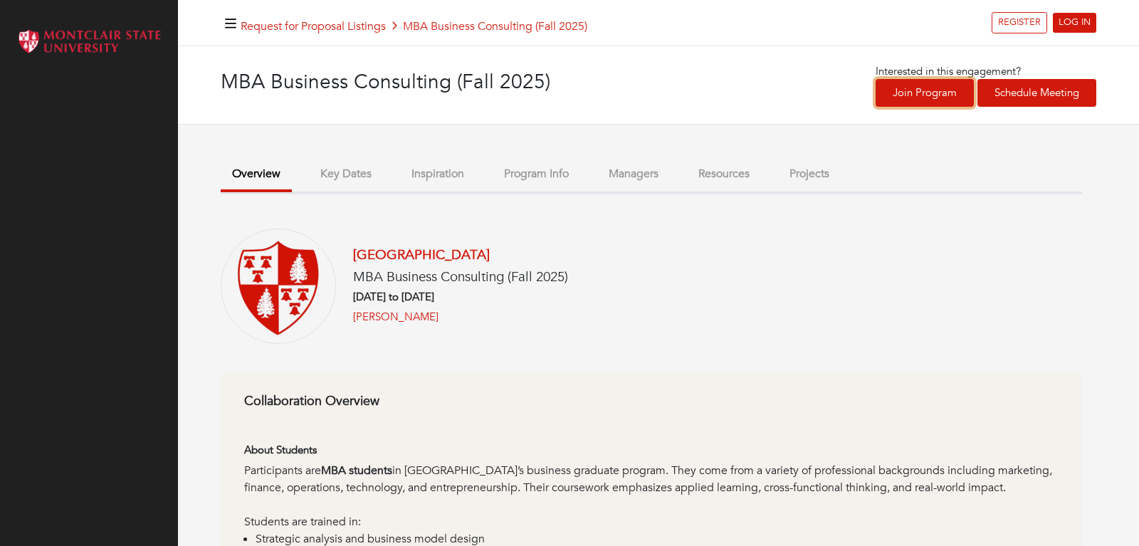
click at [899, 97] on link "Join Program" at bounding box center [925, 93] width 98 height 28
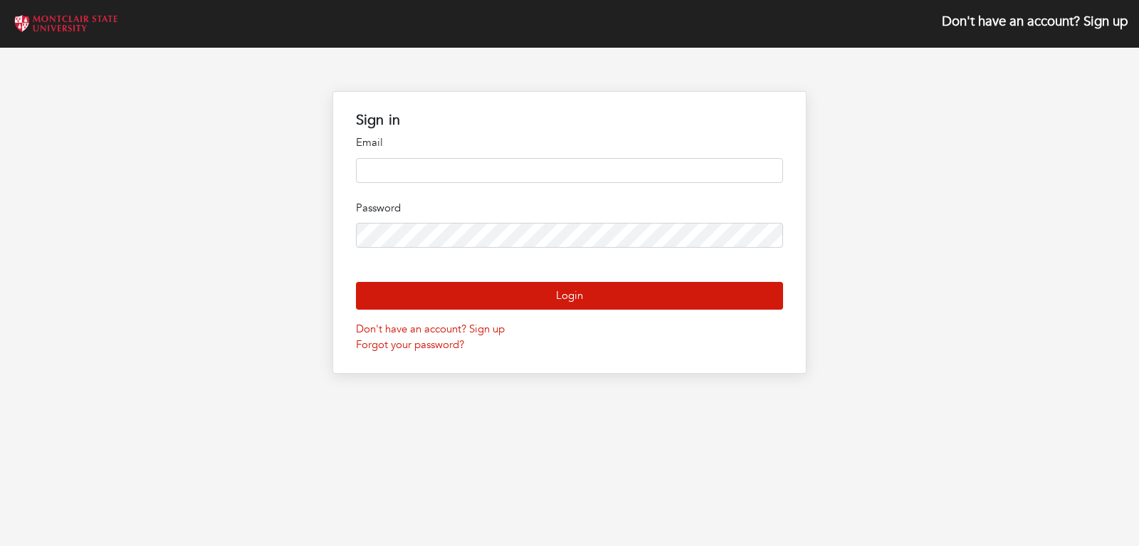
click at [426, 172] on input "email" at bounding box center [570, 170] width 428 height 25
type input "**********"
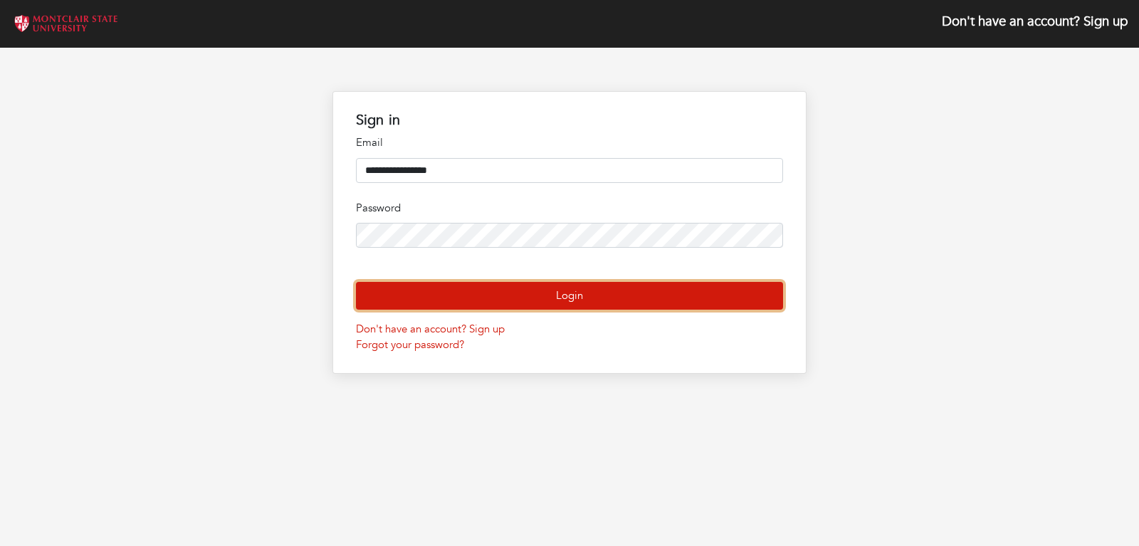
click at [465, 310] on button "Login" at bounding box center [570, 296] width 428 height 28
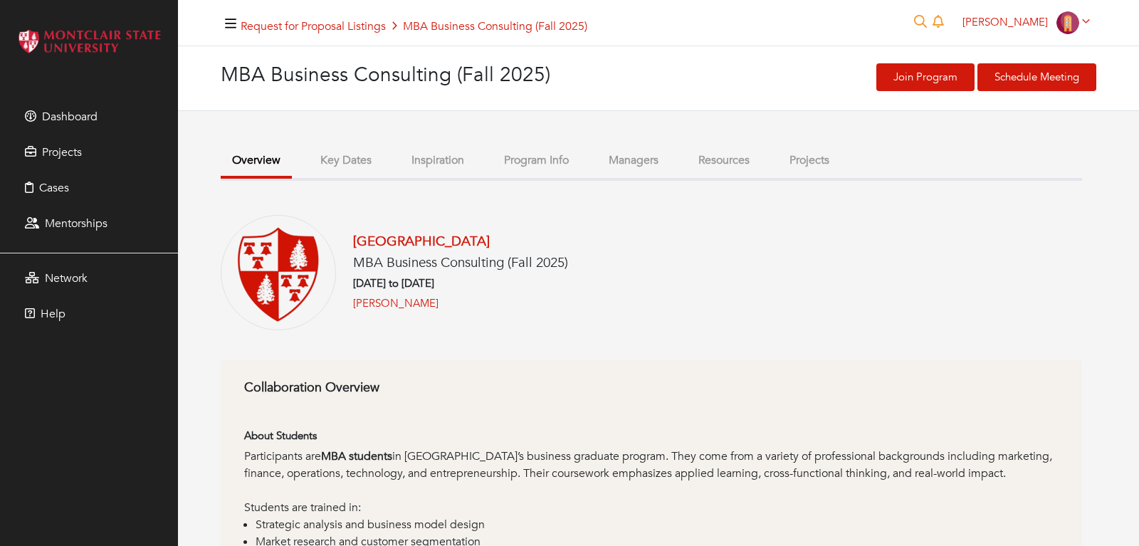
click at [829, 165] on button "Projects" at bounding box center [809, 160] width 63 height 31
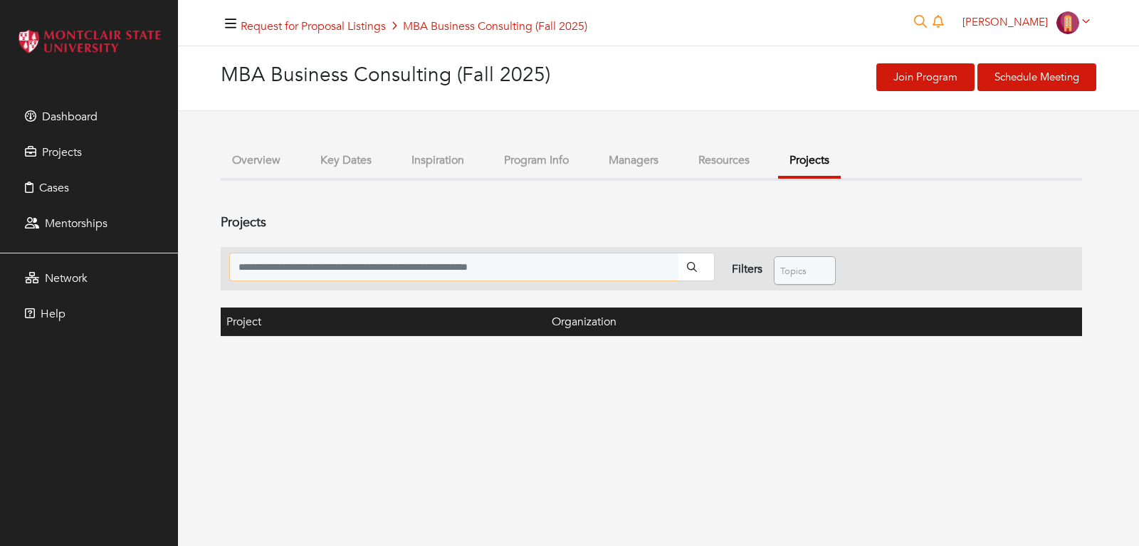
click at [646, 262] on input "search" at bounding box center [453, 267] width 449 height 28
click at [237, 318] on th "Project" at bounding box center [383, 322] width 325 height 29
click at [1090, 20] on link "Steven Toboroff" at bounding box center [1026, 22] width 140 height 14
click at [1043, 78] on link "My organizations" at bounding box center [1039, 77] width 112 height 22
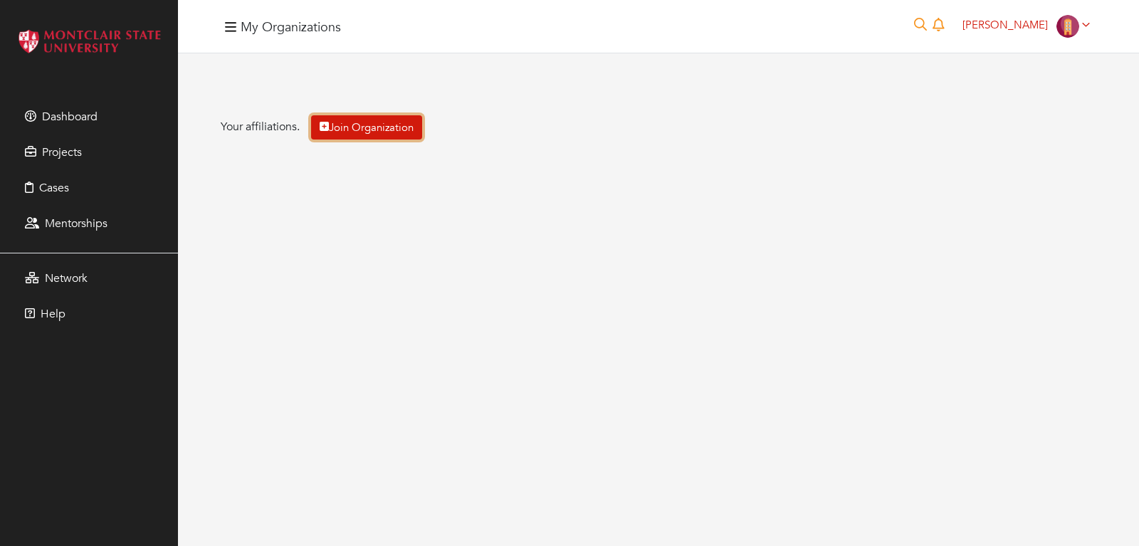
click at [400, 125] on link "Join Organization" at bounding box center [366, 127] width 111 height 25
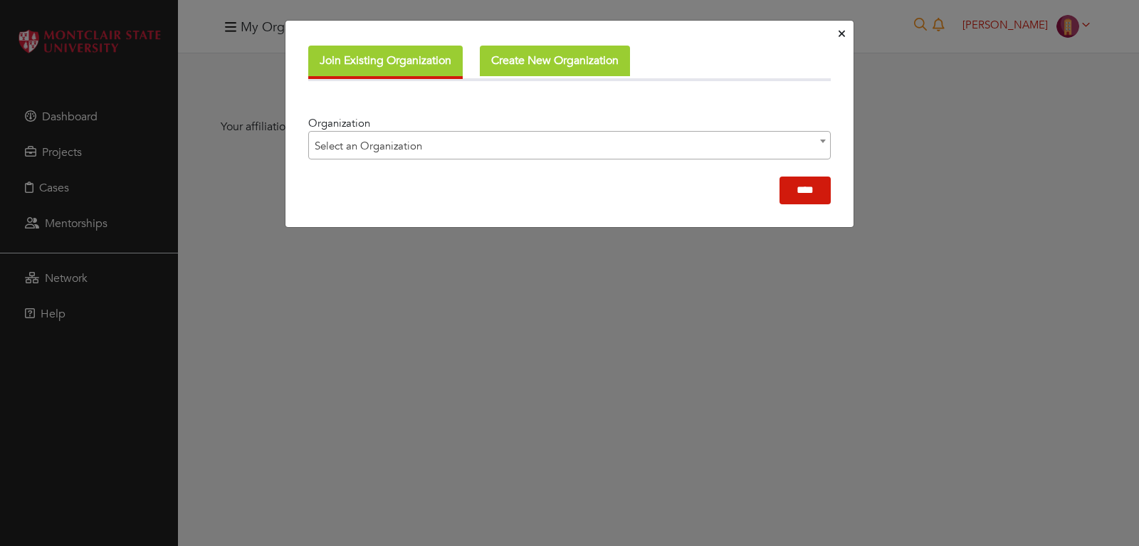
click at [824, 145] on span at bounding box center [823, 141] width 14 height 19
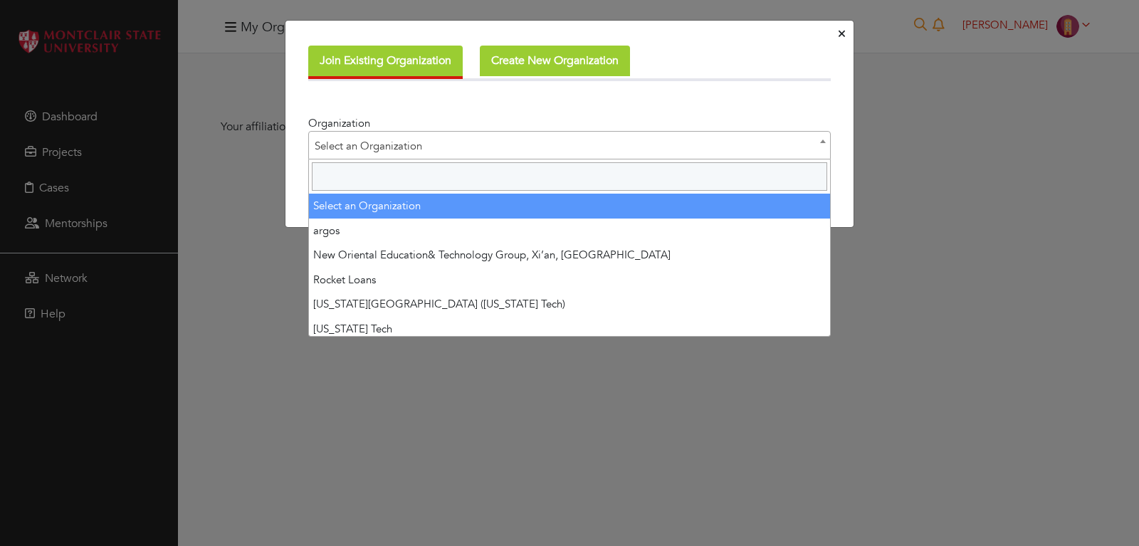
click at [989, 92] on div "Join Existing Organization Create New Organization Organization Category ******…" at bounding box center [569, 273] width 1139 height 546
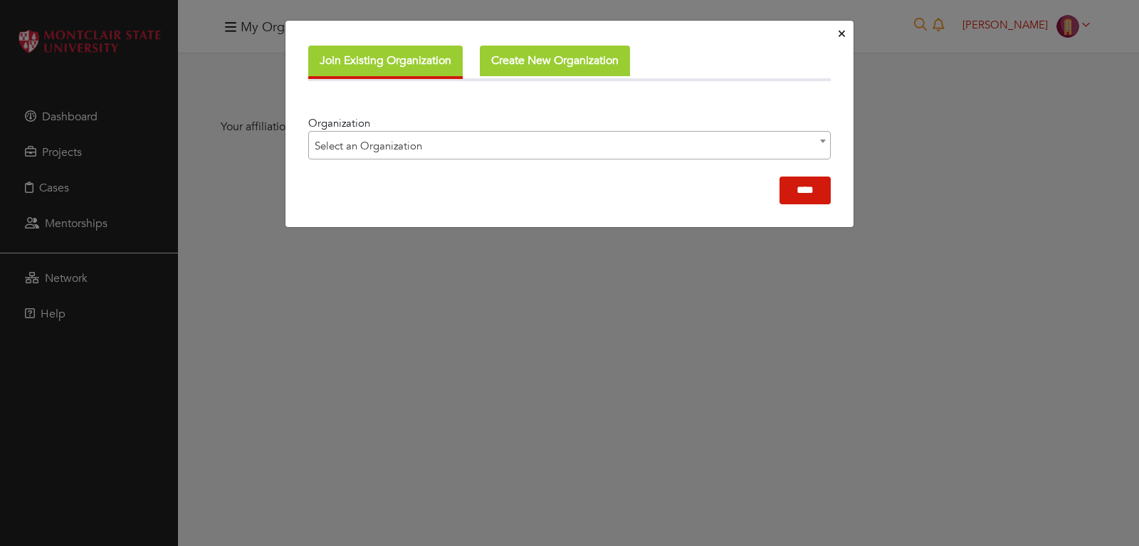
click at [819, 140] on span at bounding box center [823, 141] width 14 height 19
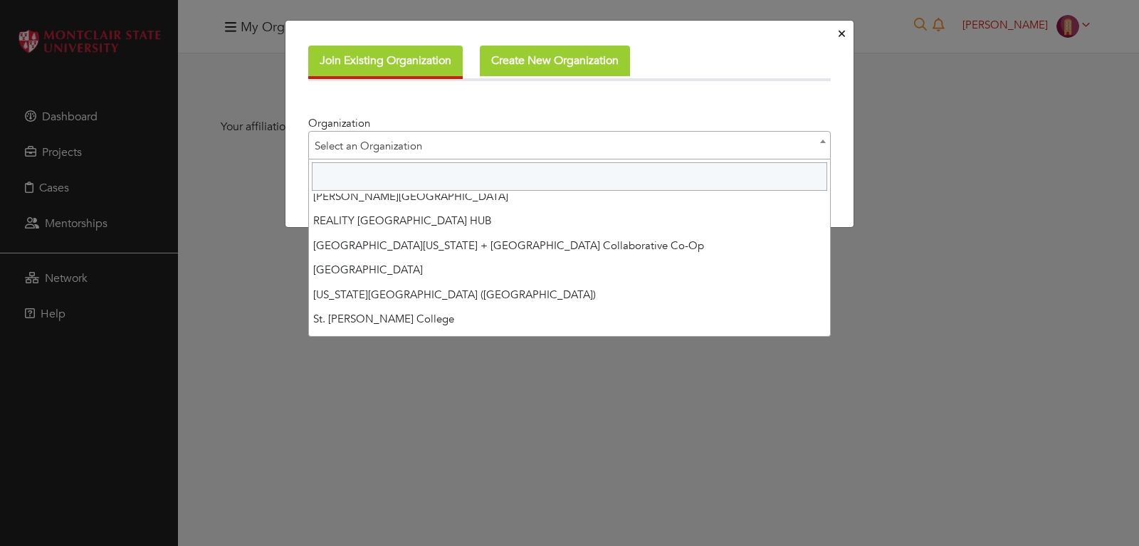
scroll to position [2293, 0]
